Goal: Task Accomplishment & Management: Manage account settings

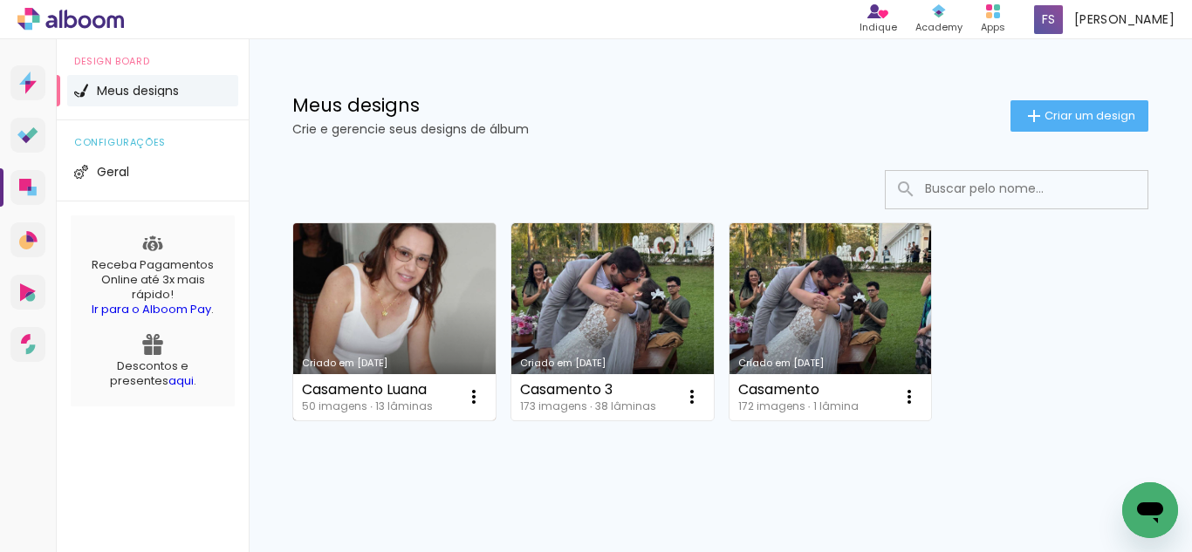
click at [418, 327] on link "Criado em [DATE]" at bounding box center [394, 321] width 202 height 197
click at [410, 298] on link "Criado em [DATE]" at bounding box center [394, 321] width 202 height 197
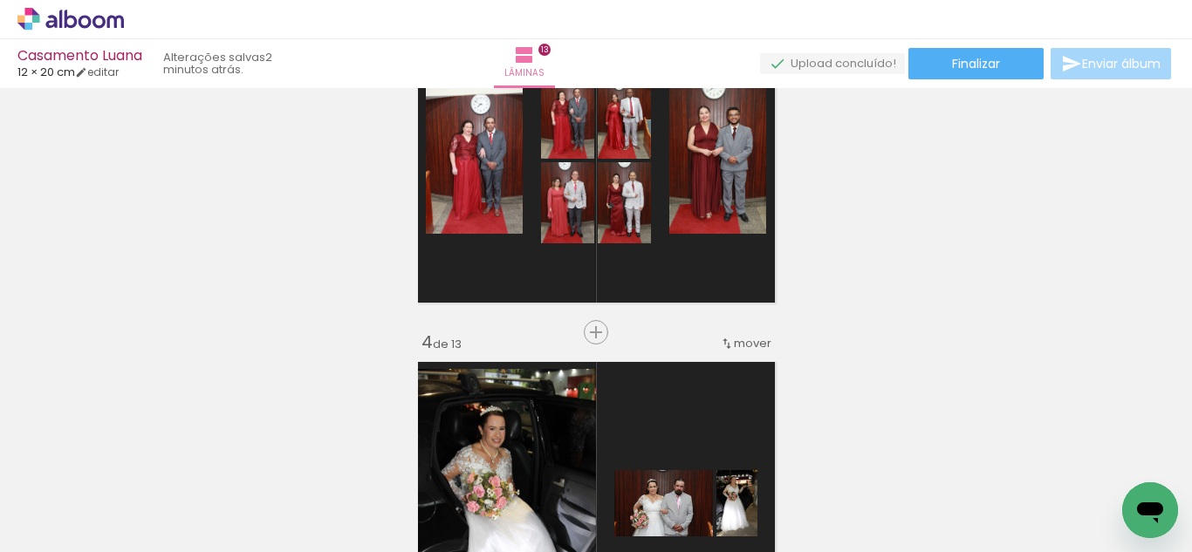
scroll to position [698, 0]
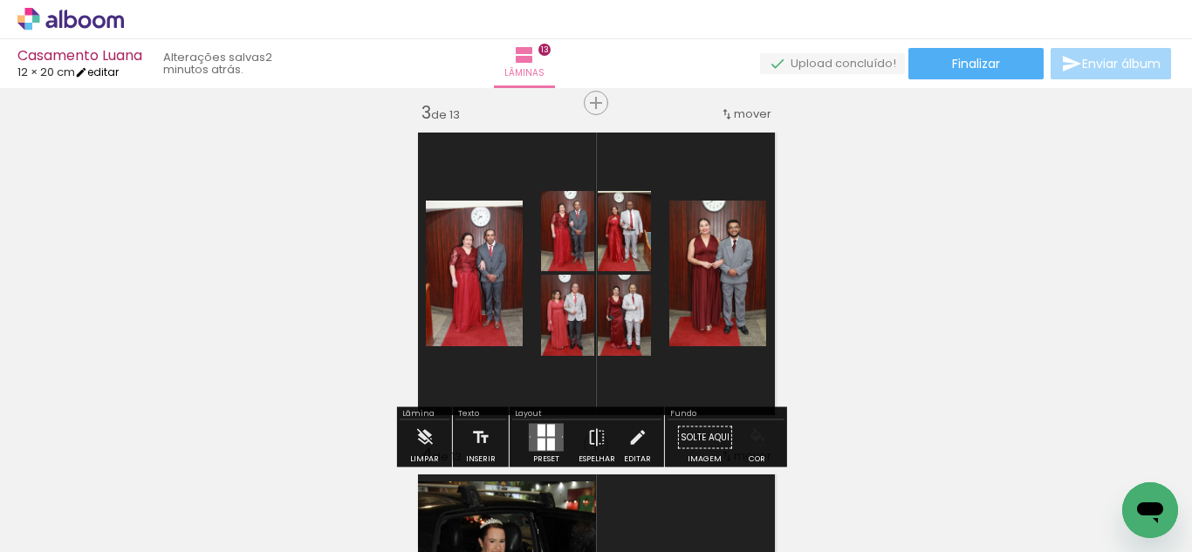
click at [110, 69] on link "editar" at bounding box center [97, 72] width 44 height 15
type input "20"
type input "25"
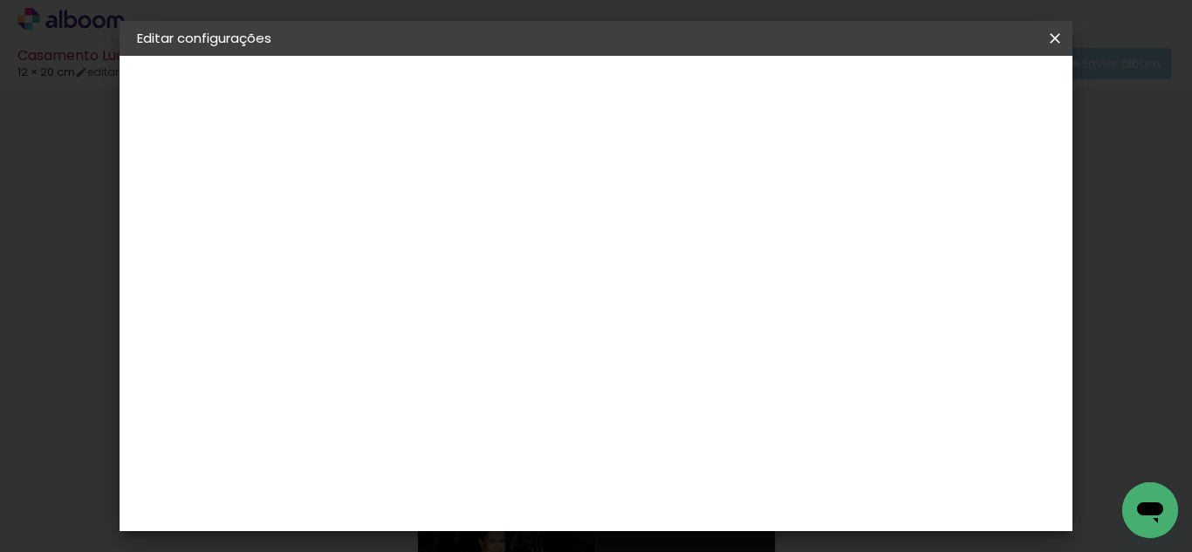
click at [0, 0] on slot "Voltar" at bounding box center [0, 0] width 0 height 0
click at [1055, 30] on iron-icon at bounding box center [1055, 38] width 21 height 17
click at [749, 83] on div "Voltar Avançar" at bounding box center [662, 93] width 174 height 30
click at [191, 302] on div "3. Revisão" at bounding box center [232, 304] width 191 height 21
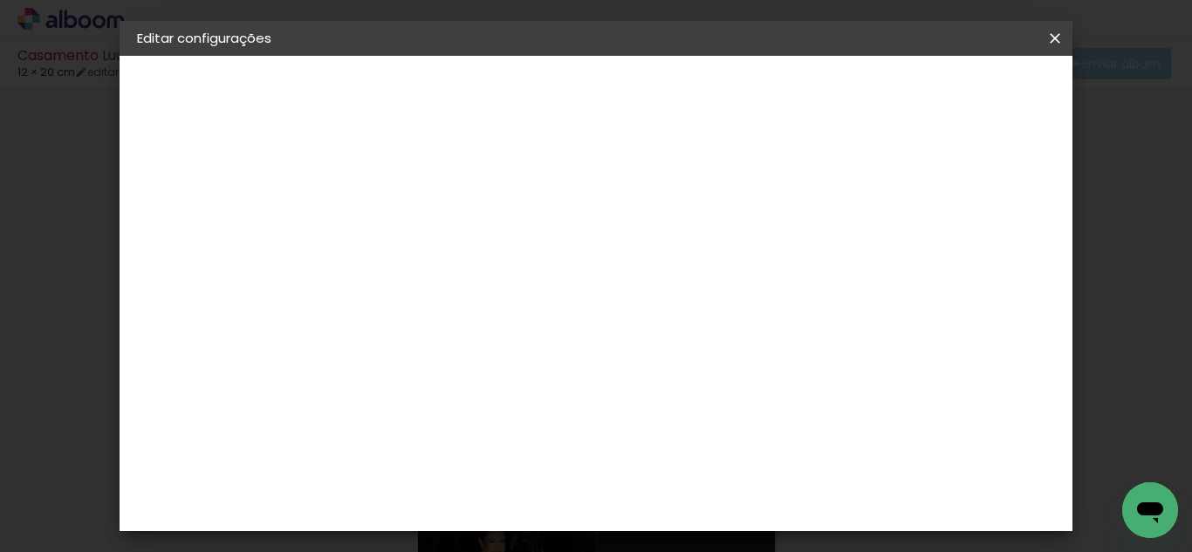
scroll to position [3229, 0]
click at [1051, 38] on iron-icon at bounding box center [1055, 38] width 21 height 17
click at [0, 0] on slot "Voltar" at bounding box center [0, 0] width 0 height 0
click at [0, 0] on slot "Avançar" at bounding box center [0, 0] width 0 height 0
click at [614, 263] on span at bounding box center [612, 265] width 3 height 14
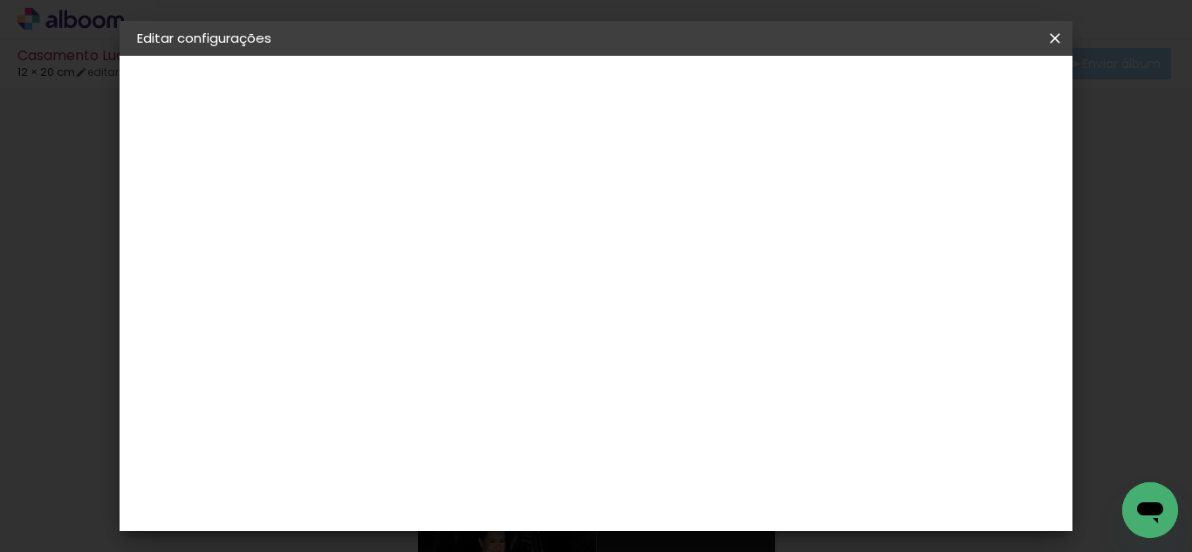
click at [0, 0] on slot "Avançar" at bounding box center [0, 0] width 0 height 0
click at [1053, 36] on iron-icon at bounding box center [1055, 38] width 21 height 17
click at [1056, 32] on iron-icon at bounding box center [1055, 38] width 21 height 17
click at [670, 91] on span "Salvar configurações" at bounding box center [625, 98] width 89 height 24
click at [0, 0] on slot "Voltar" at bounding box center [0, 0] width 0 height 0
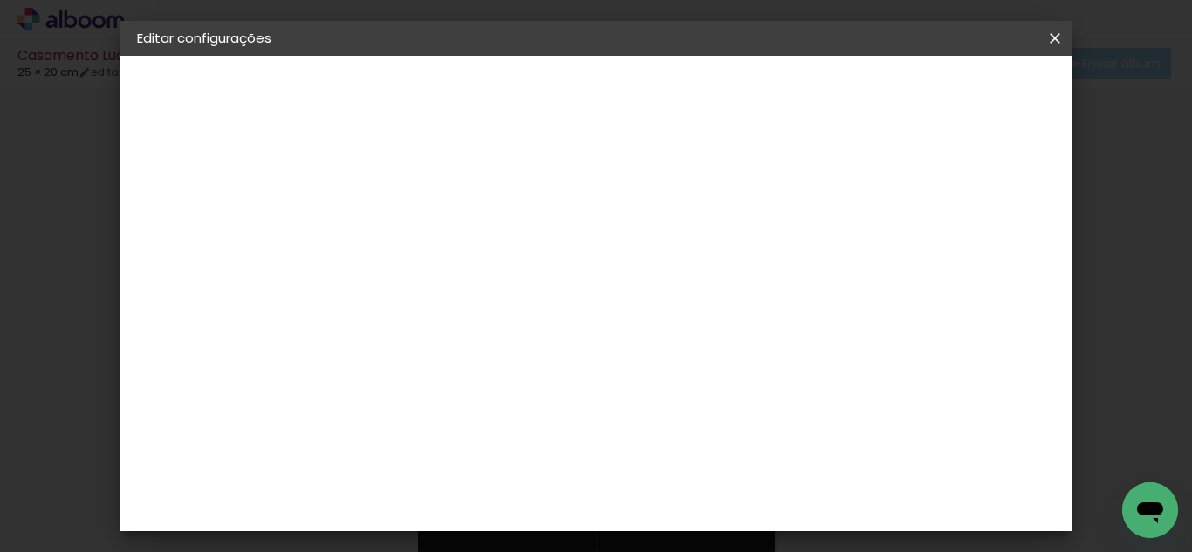
click at [0, 0] on slot "Voltar" at bounding box center [0, 0] width 0 height 0
click at [0, 0] on slot "Avançar" at bounding box center [0, 0] width 0 height 0
click at [0, 0] on slot "Tamanho Livre" at bounding box center [0, 0] width 0 height 0
click at [0, 0] on slot "Avançar" at bounding box center [0, 0] width 0 height 0
click at [670, 90] on span "Salvar configurações" at bounding box center [625, 98] width 89 height 24
